Goal: Task Accomplishment & Management: Use online tool/utility

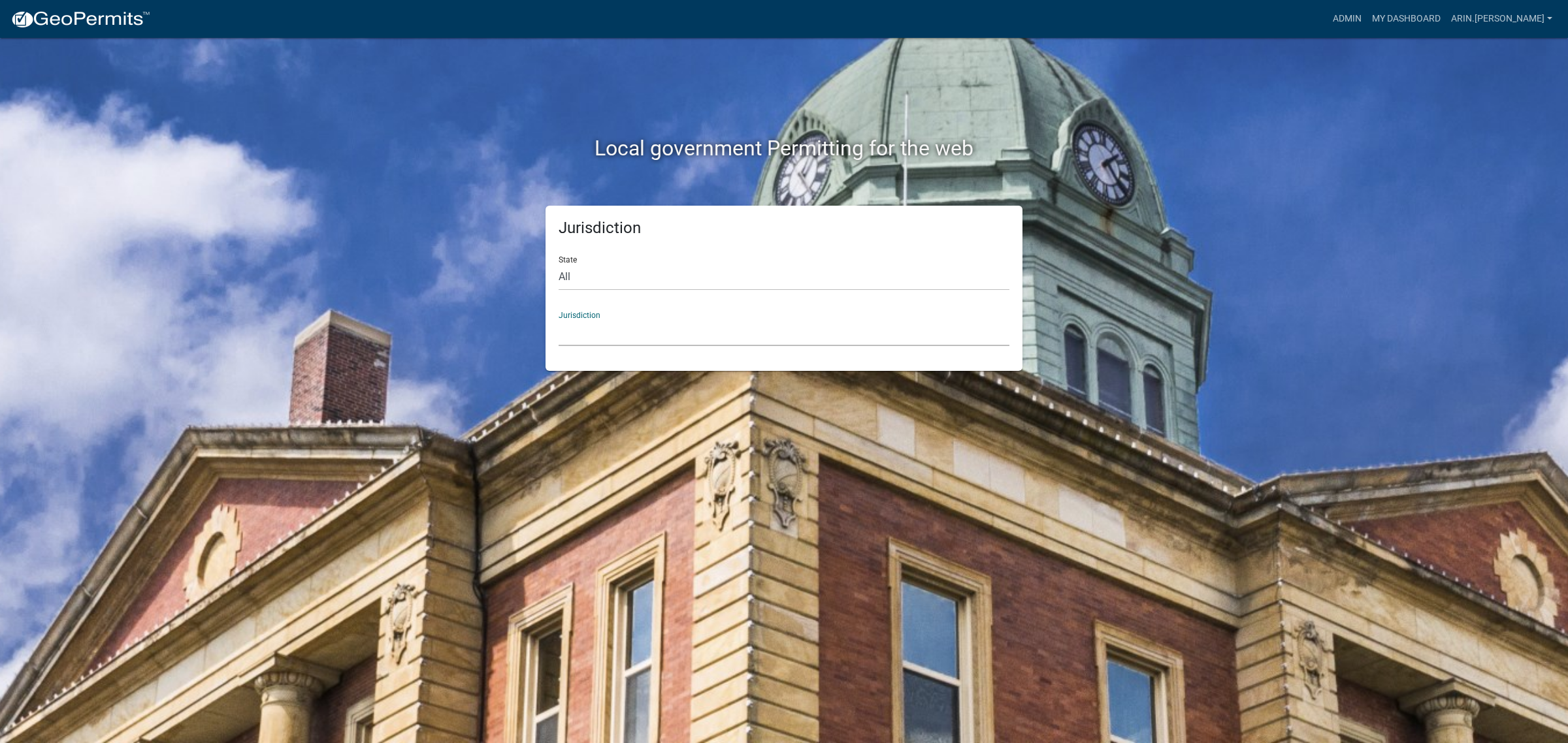
click at [738, 324] on select "[GEOGRAPHIC_DATA], [US_STATE] [GEOGRAPHIC_DATA], [US_STATE][PERSON_NAME][GEOGRA…" at bounding box center [784, 332] width 451 height 27
click at [1379, 31] on nav "more_horiz Admin My Dashboard arin.[PERSON_NAME] Admin Account Logout" at bounding box center [784, 19] width 1568 height 38
click at [1367, 14] on link "Admin" at bounding box center [1347, 19] width 39 height 25
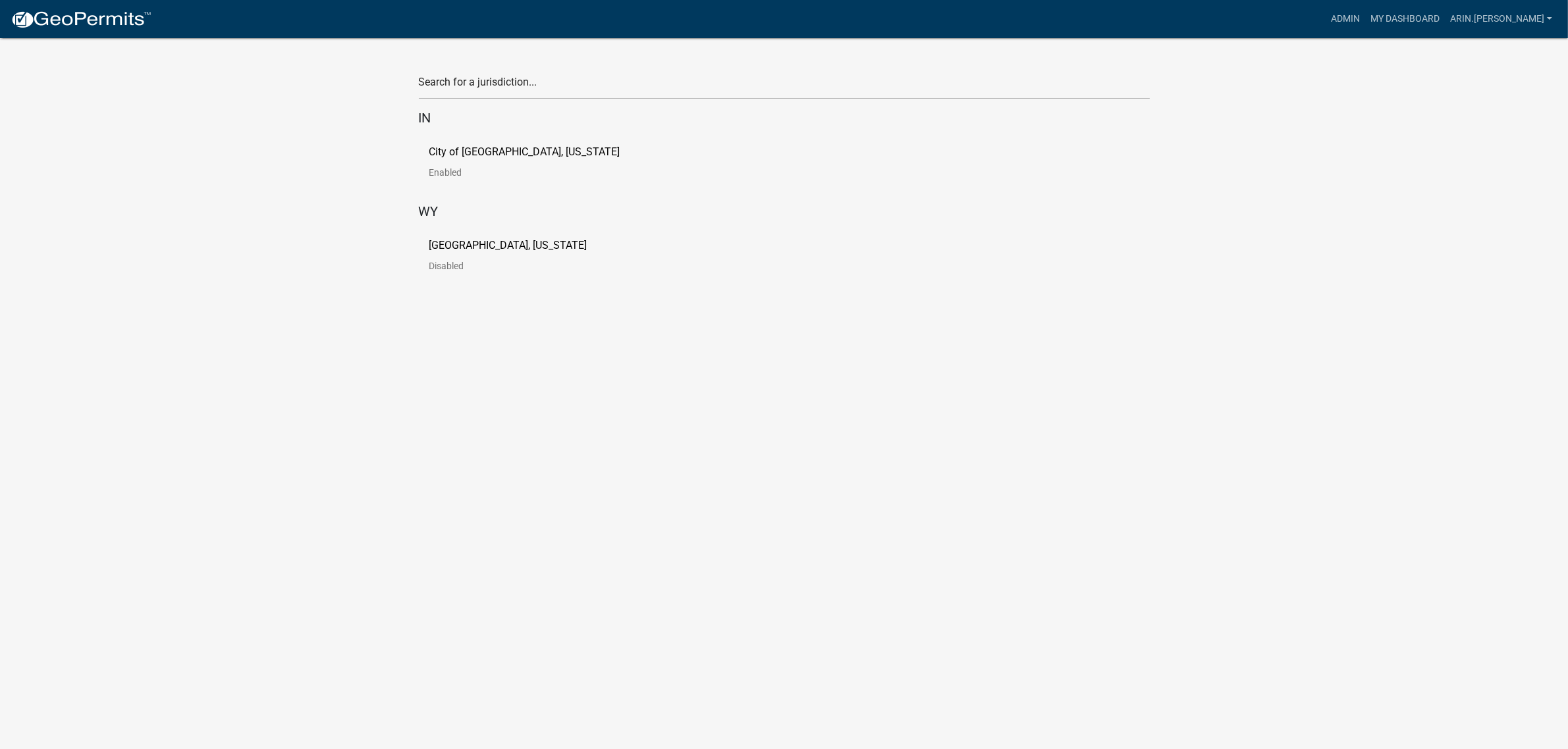
click at [472, 164] on link "City of [GEOGRAPHIC_DATA], [US_STATE] Enabled" at bounding box center [535, 166] width 212 height 40
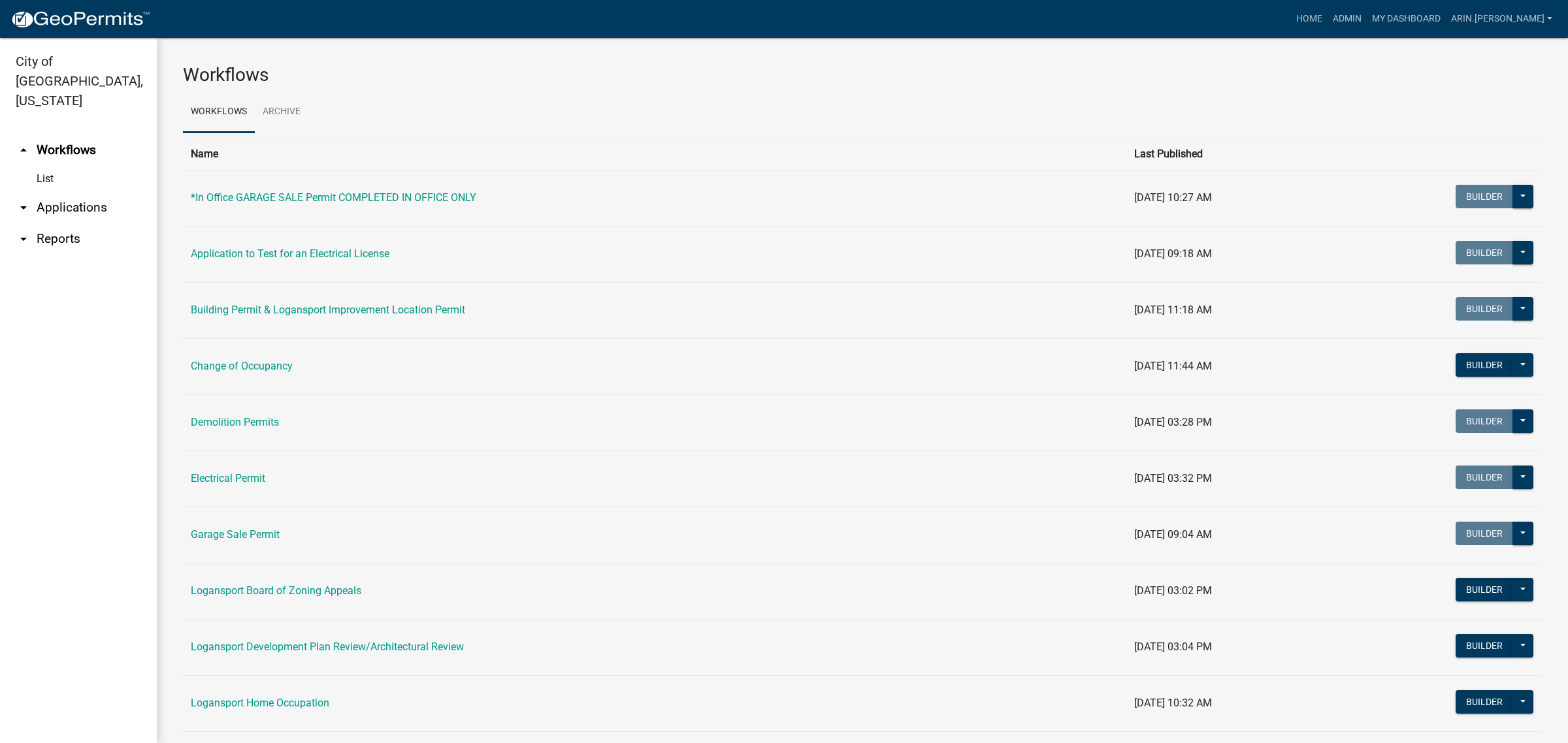
click at [54, 192] on link "arrow_drop_down Applications" at bounding box center [78, 208] width 157 height 32
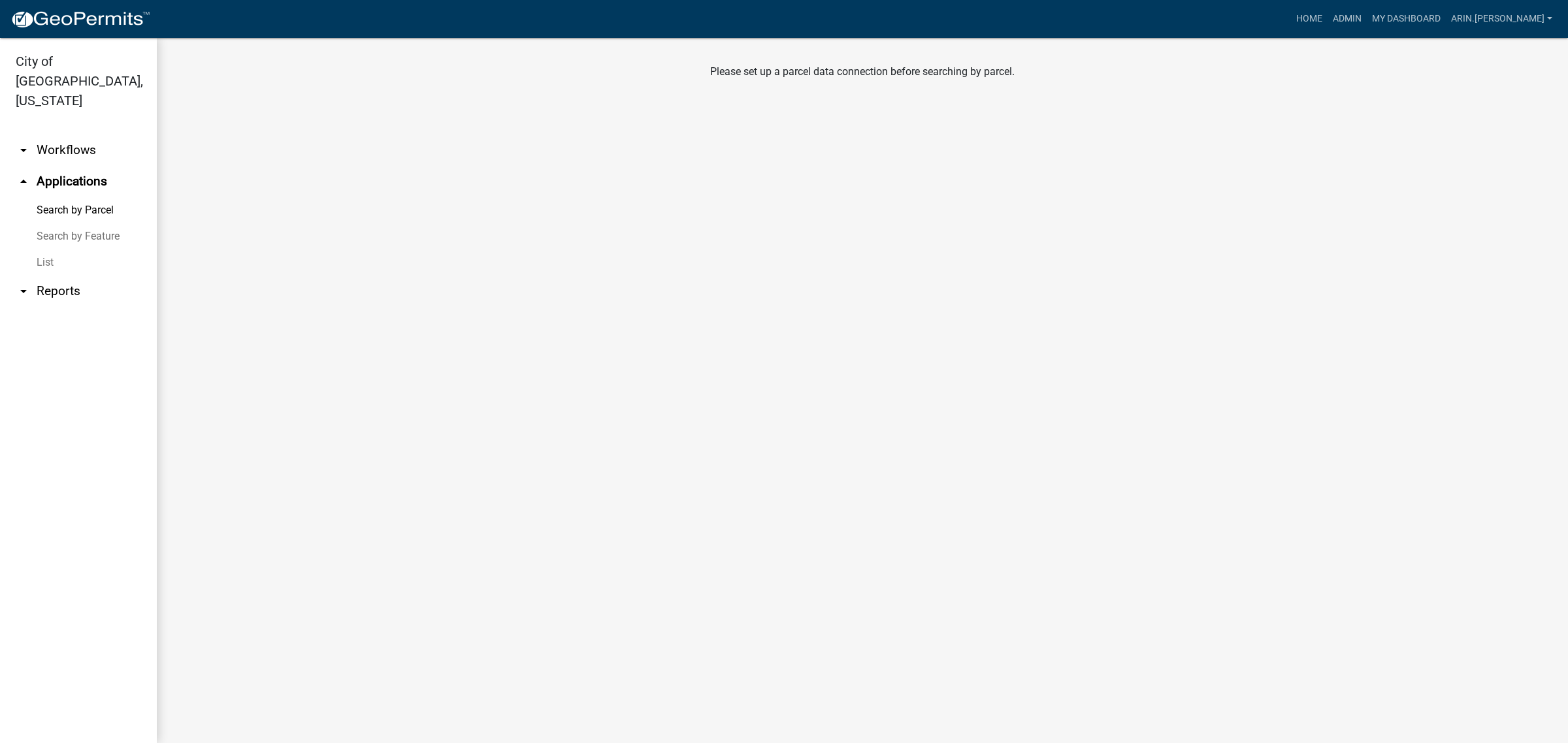
click at [75, 197] on link "Search by Parcel" at bounding box center [78, 210] width 157 height 26
click at [23, 174] on icon "arrow_drop_up" at bounding box center [23, 182] width 16 height 16
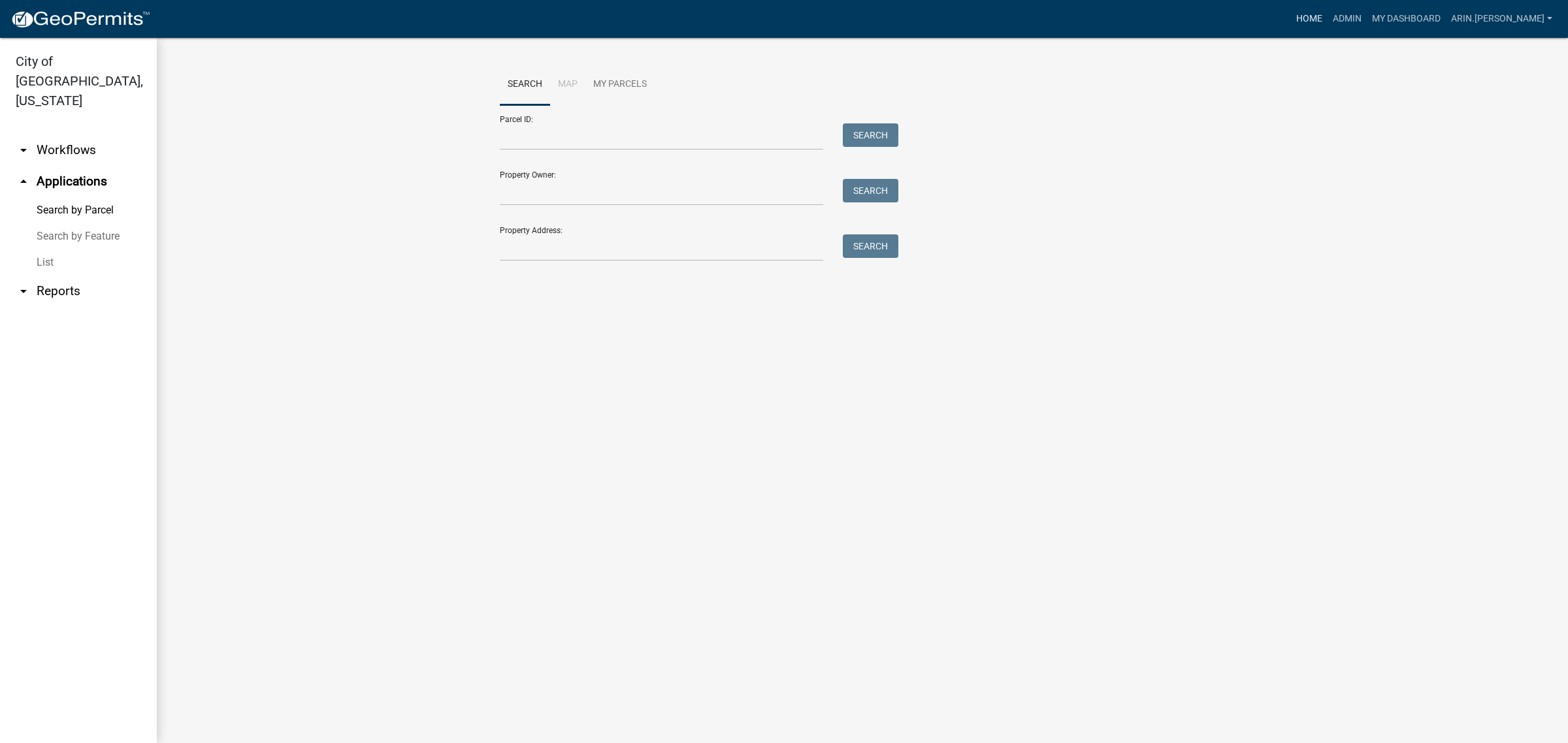
click at [1328, 20] on link "Home" at bounding box center [1309, 19] width 36 height 25
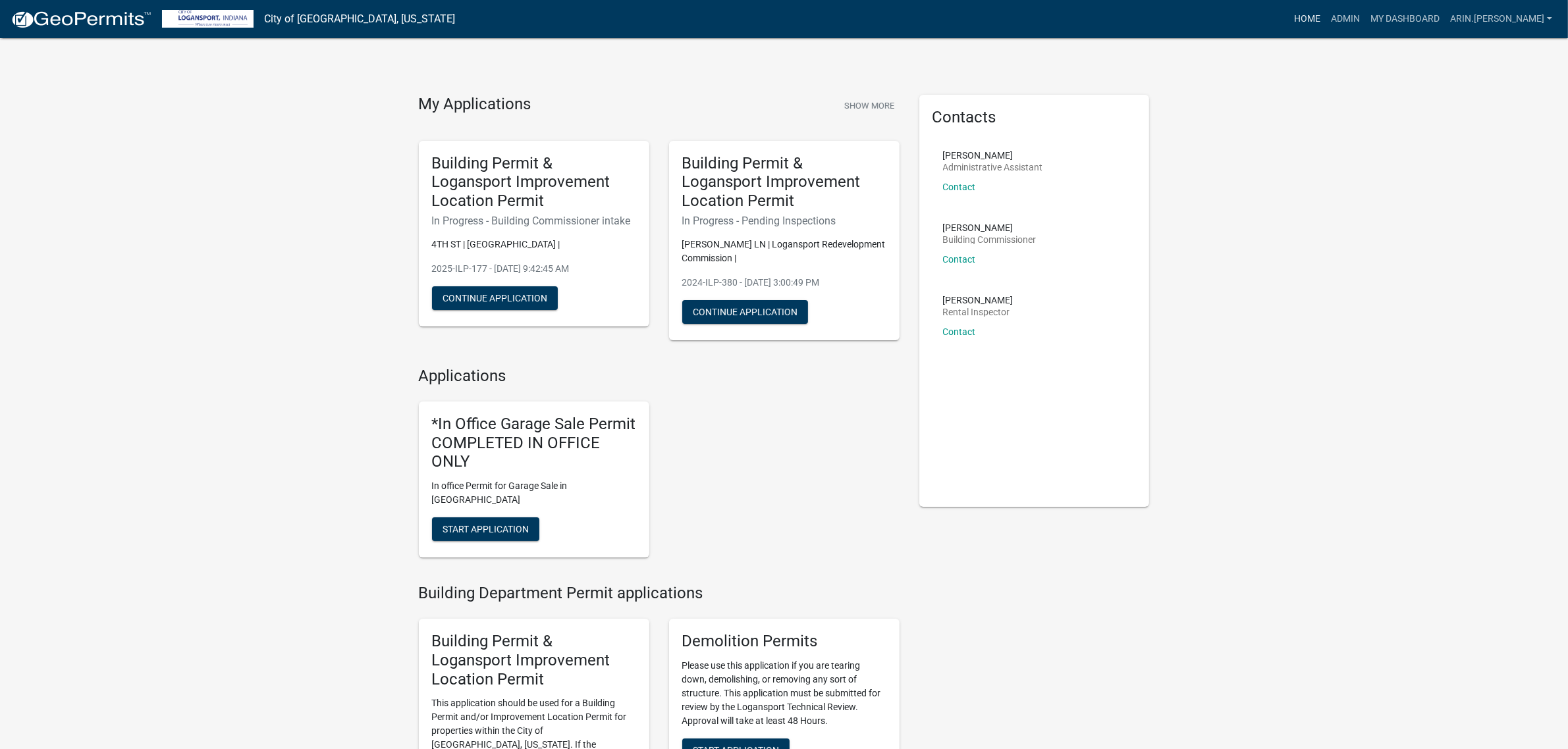
click at [1325, 12] on link "Home" at bounding box center [1306, 19] width 37 height 25
click at [1325, 22] on link "Home" at bounding box center [1306, 19] width 37 height 25
click at [1325, 17] on link "Home" at bounding box center [1306, 19] width 37 height 25
click at [1365, 22] on link "Admin" at bounding box center [1345, 19] width 39 height 25
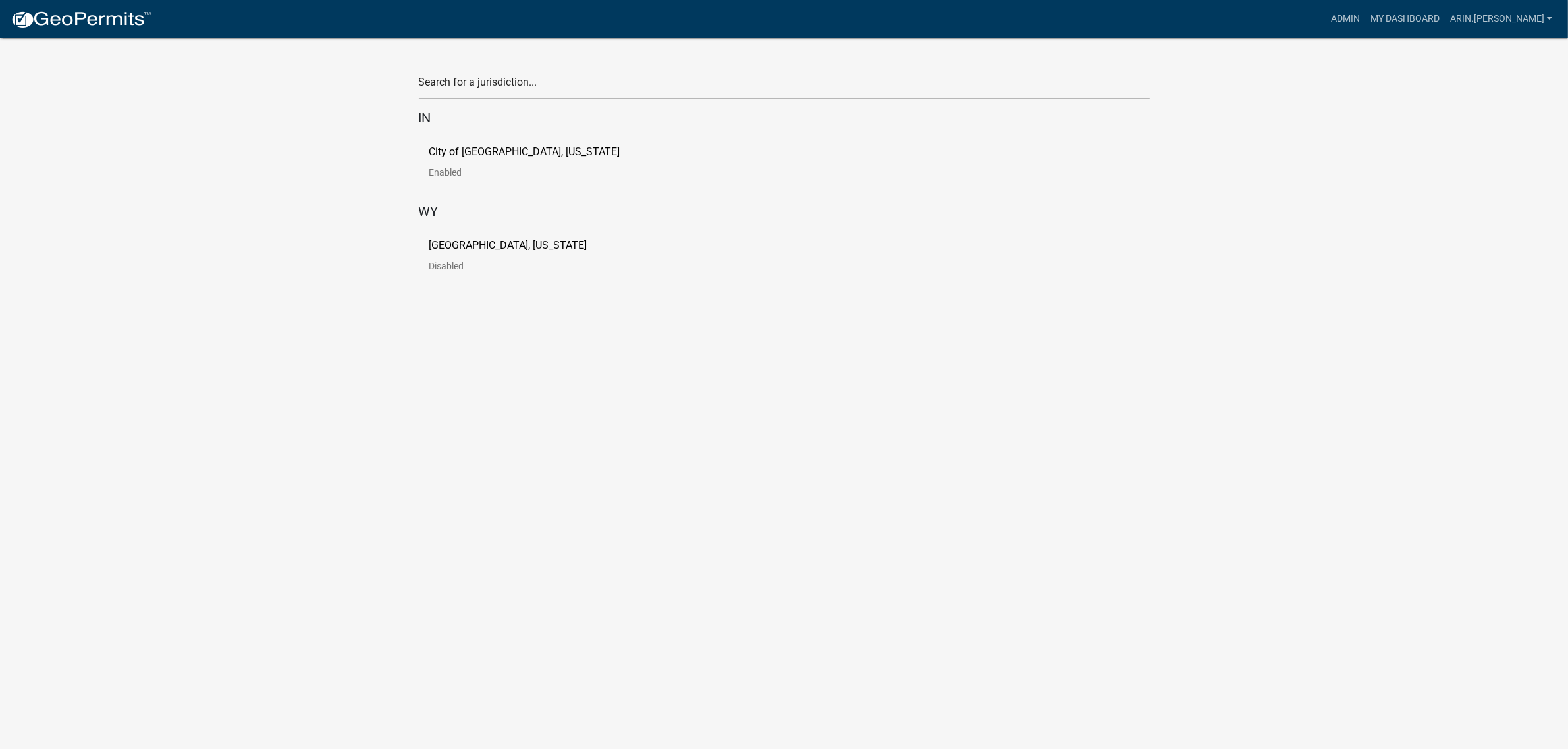
click at [476, 157] on p "City of [GEOGRAPHIC_DATA], [US_STATE]" at bounding box center [524, 151] width 191 height 10
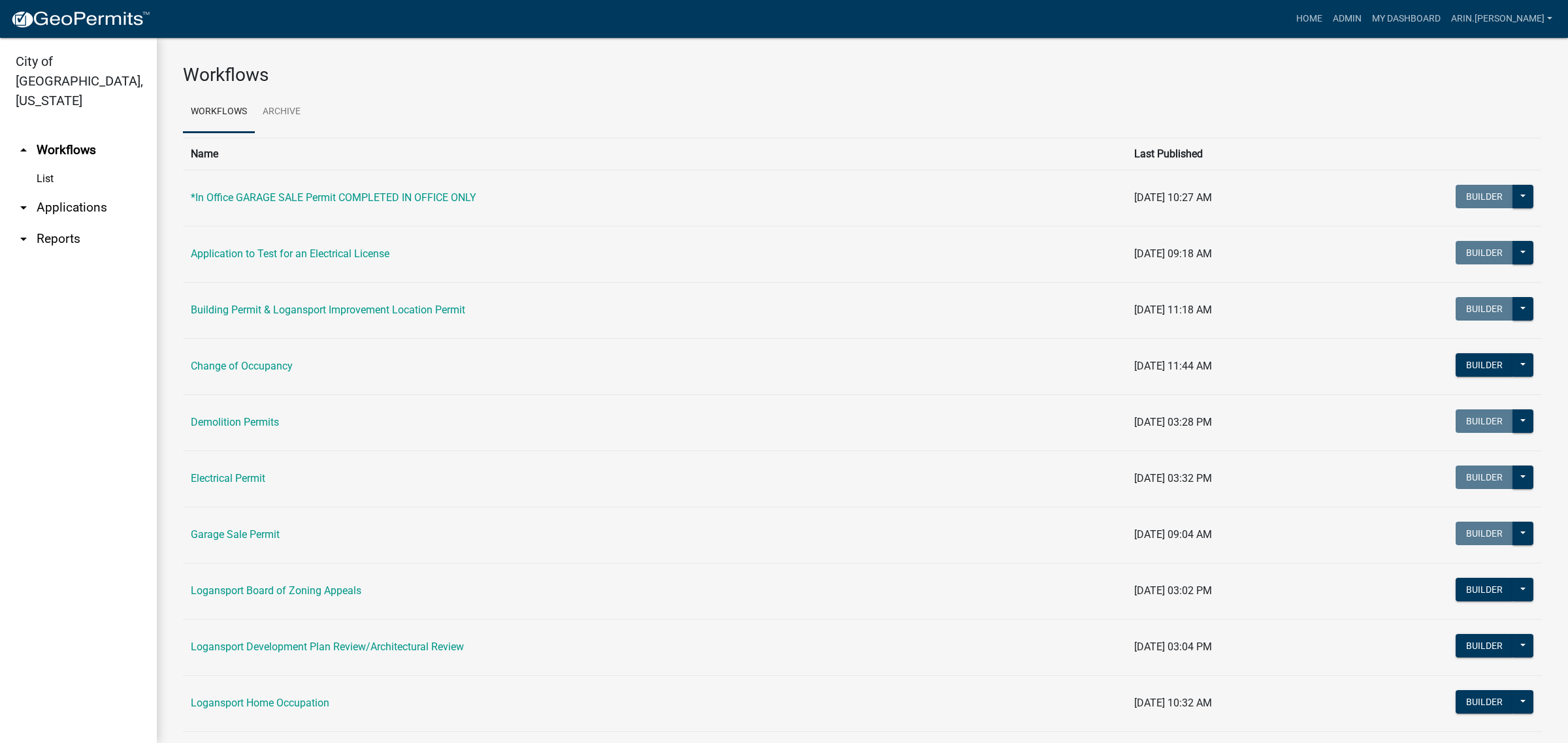
click at [56, 192] on link "arrow_drop_down Applications" at bounding box center [78, 208] width 157 height 32
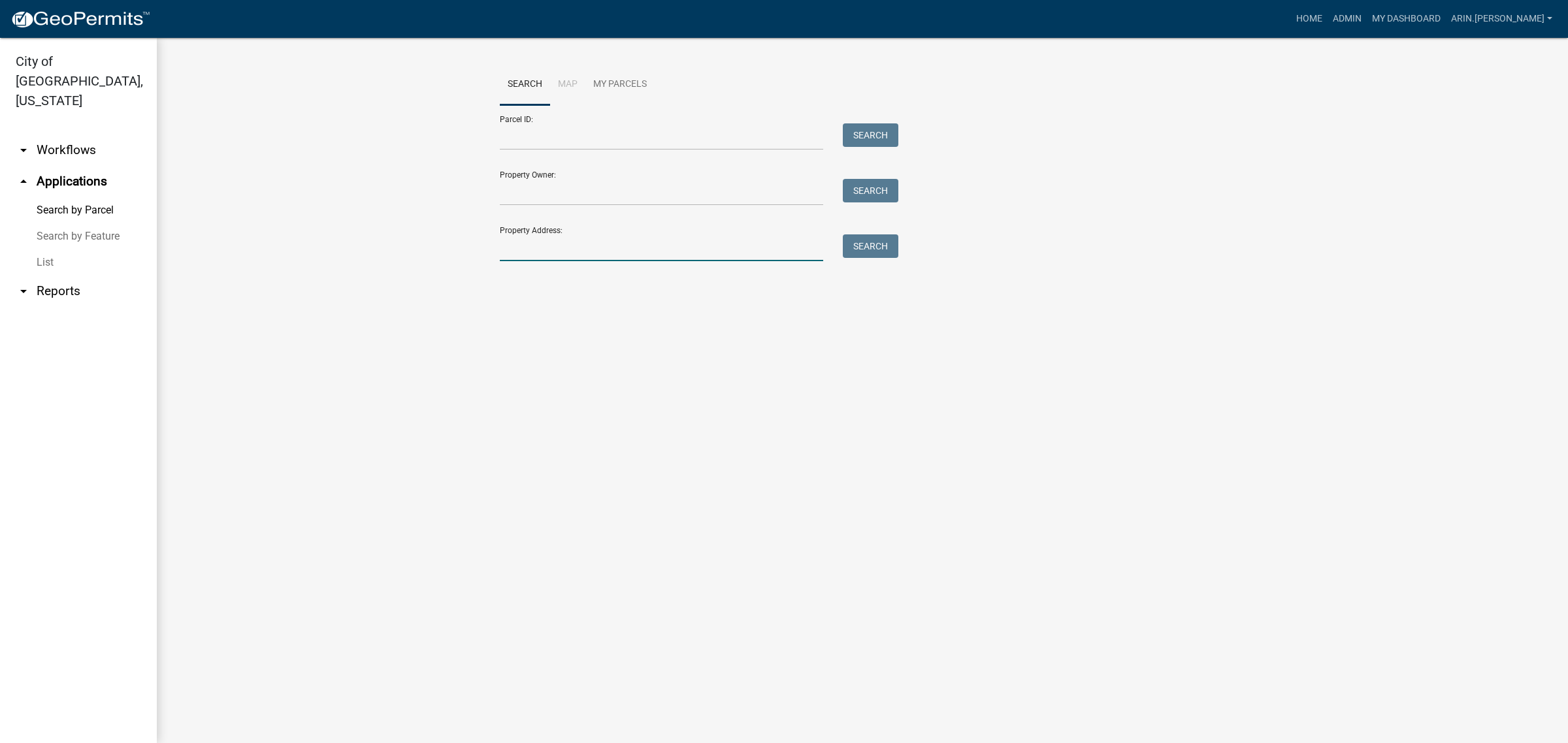
drag, startPoint x: 530, startPoint y: 252, endPoint x: 524, endPoint y: 221, distance: 31.6
click at [530, 252] on input "Property Address:" at bounding box center [661, 248] width 323 height 27
click at [872, 235] on button "Search" at bounding box center [871, 246] width 56 height 23
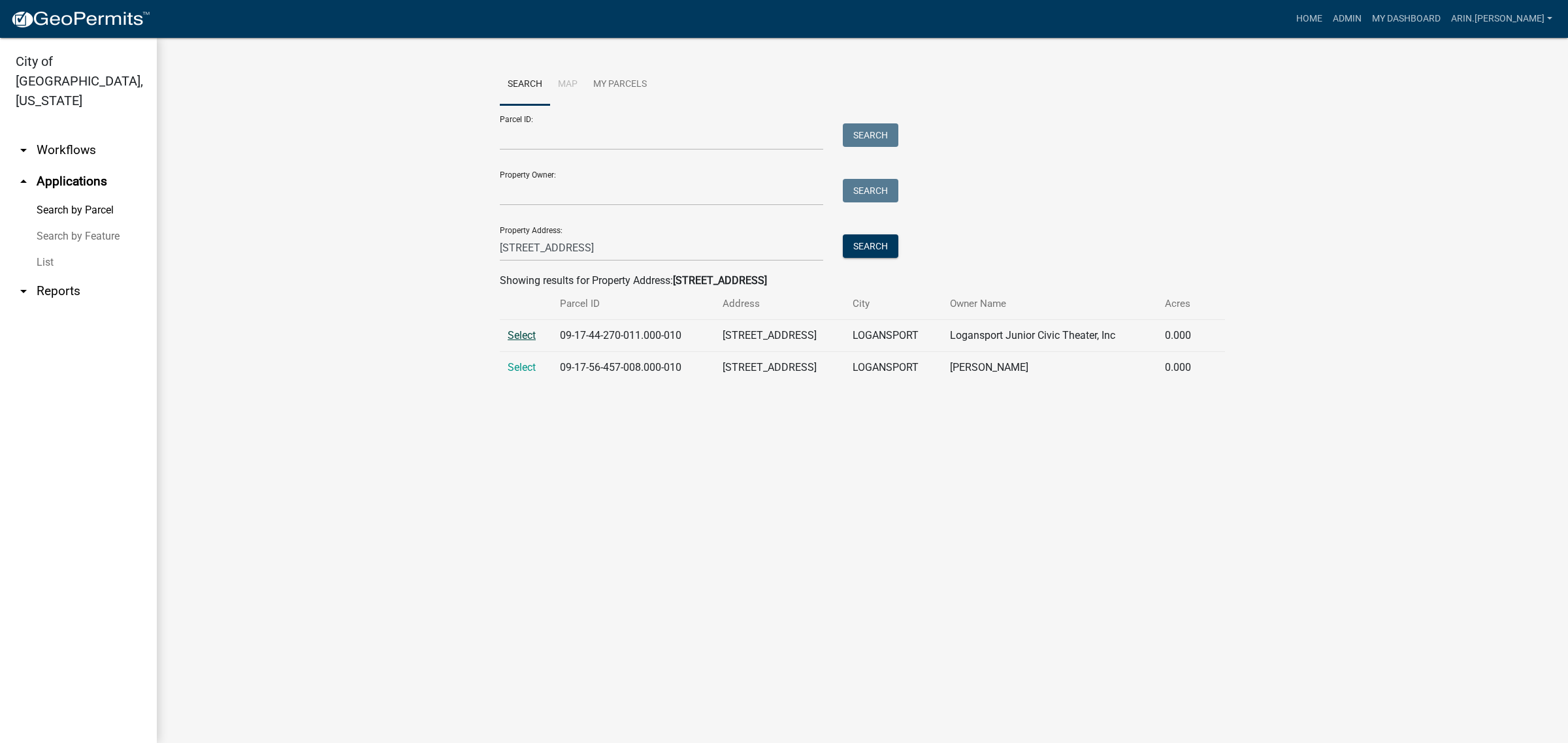
click at [526, 338] on span "Select" at bounding box center [522, 334] width 28 height 12
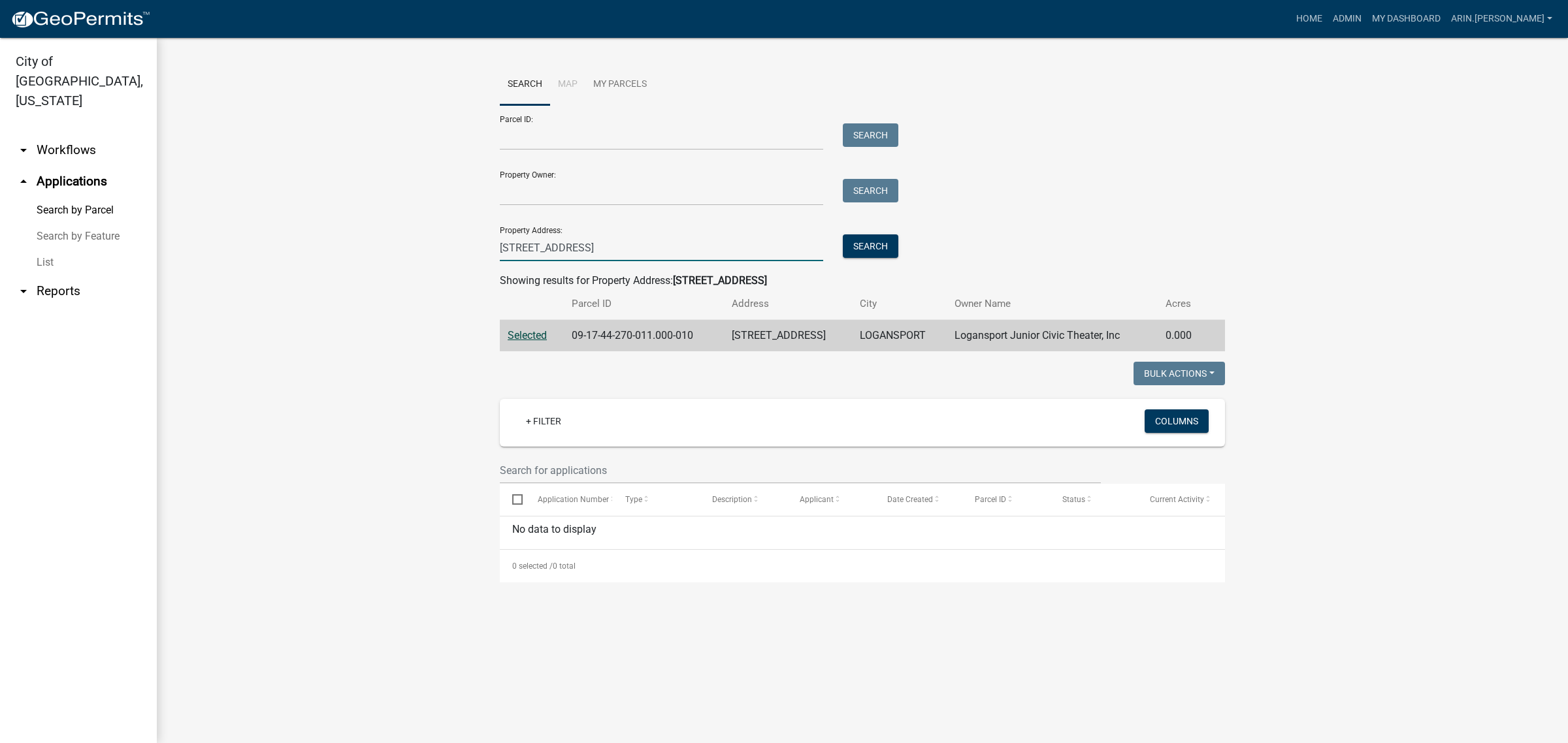
click at [516, 245] on input "[STREET_ADDRESS]" at bounding box center [661, 248] width 323 height 27
type input "[STREET_ADDRESS]"
click at [872, 252] on button "Search" at bounding box center [871, 246] width 56 height 23
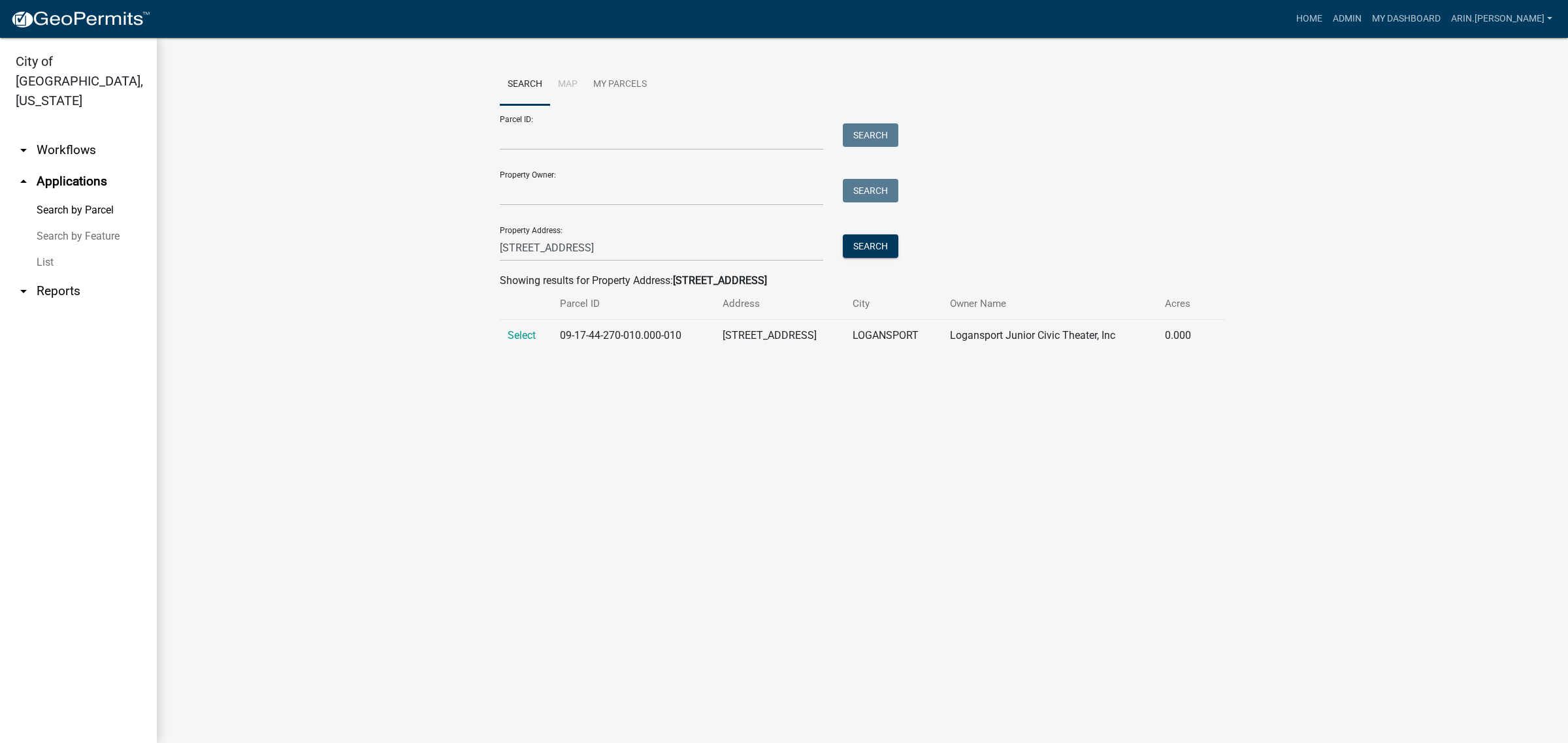
click at [539, 340] on td "Select" at bounding box center [525, 336] width 52 height 32
click at [530, 334] on span "Select" at bounding box center [522, 334] width 28 height 12
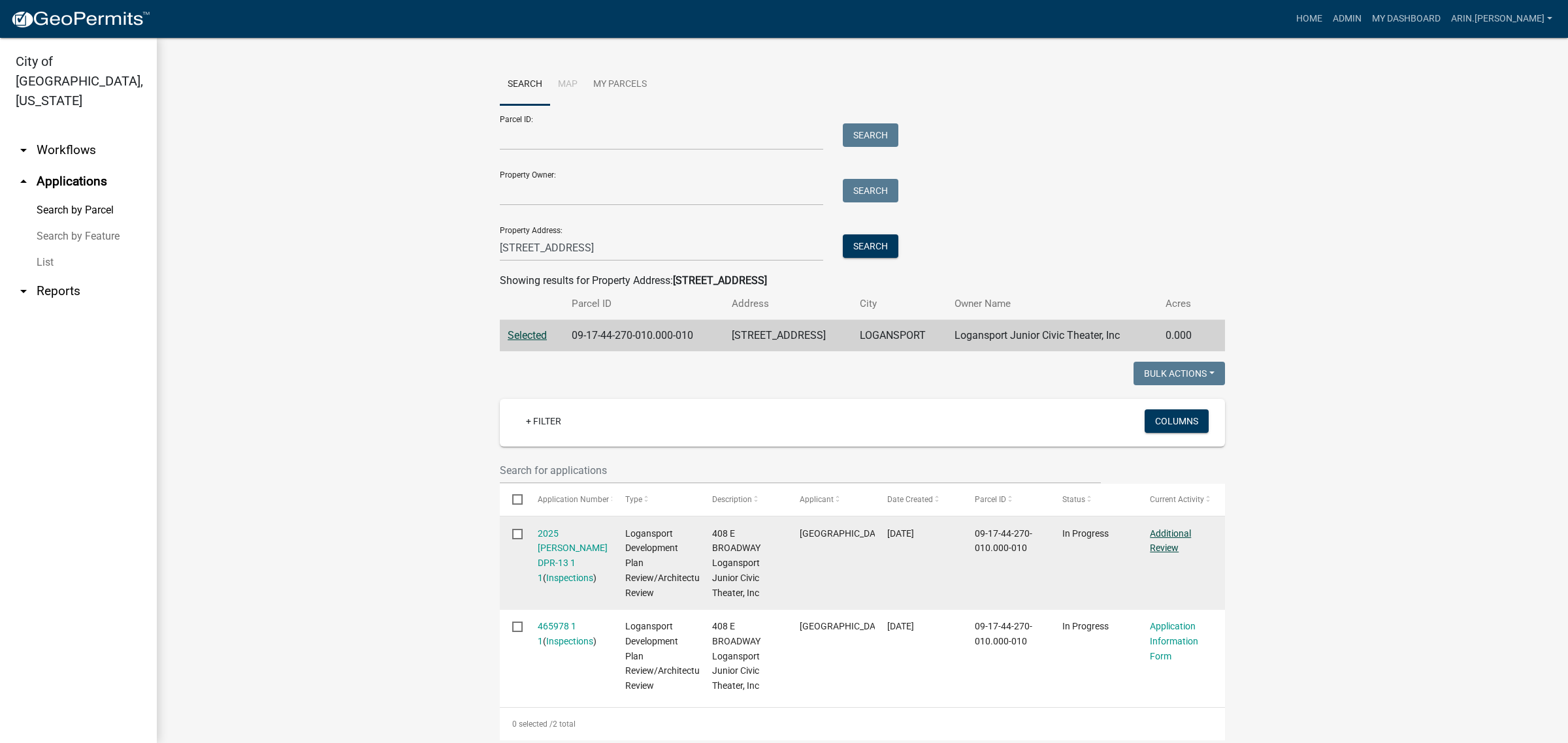
click at [1163, 536] on link "Additional Review" at bounding box center [1170, 540] width 41 height 25
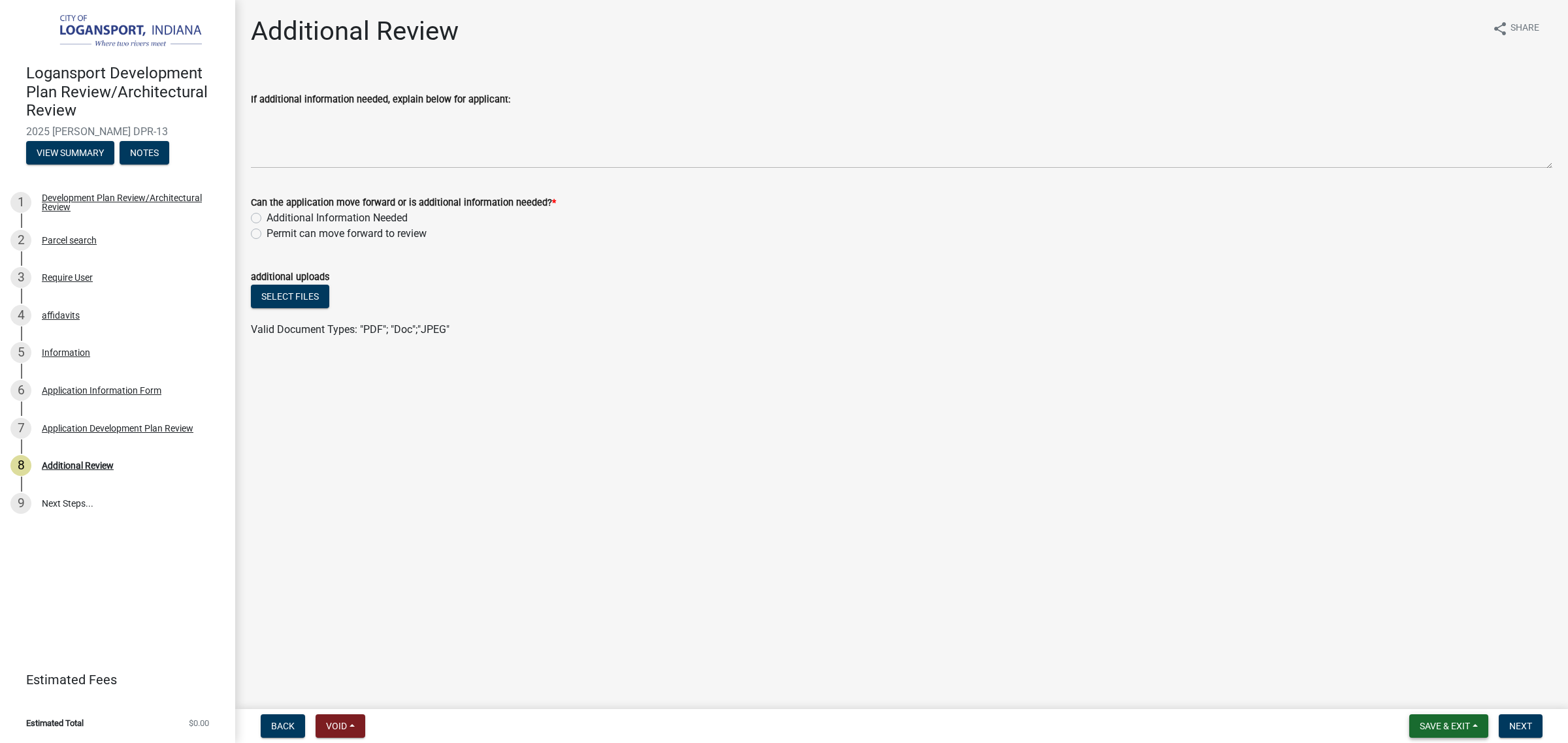
click at [1457, 721] on span "Save & Exit" at bounding box center [1445, 725] width 50 height 10
click at [1446, 700] on button "Save & Exit" at bounding box center [1436, 693] width 104 height 32
